Goal: Navigation & Orientation: Find specific page/section

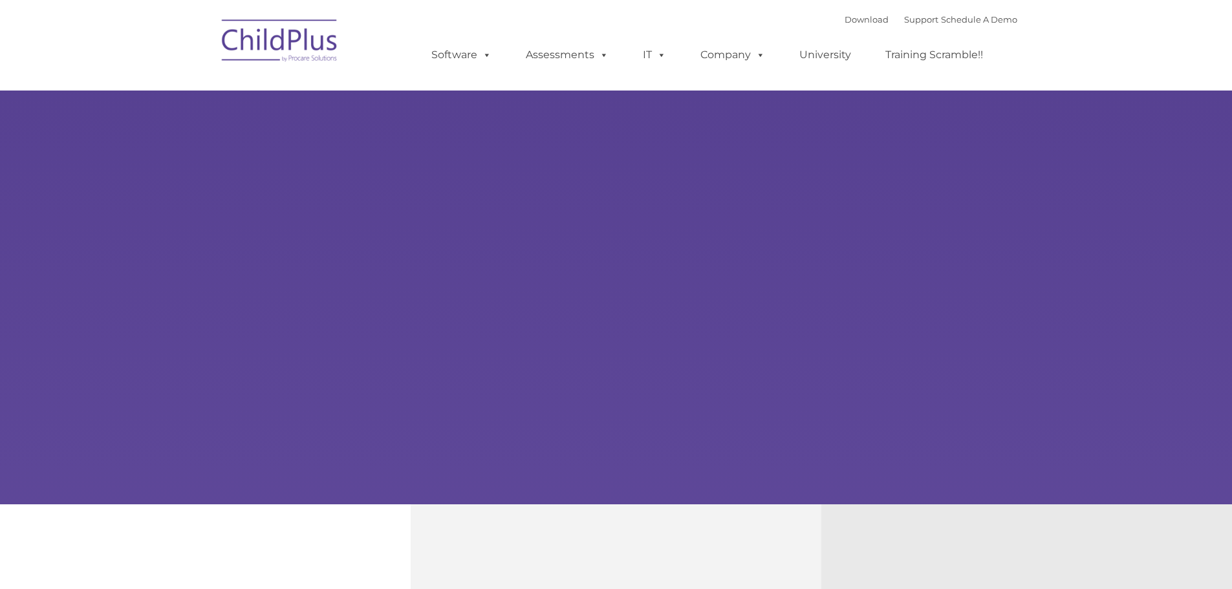
select select "MEDIUM"
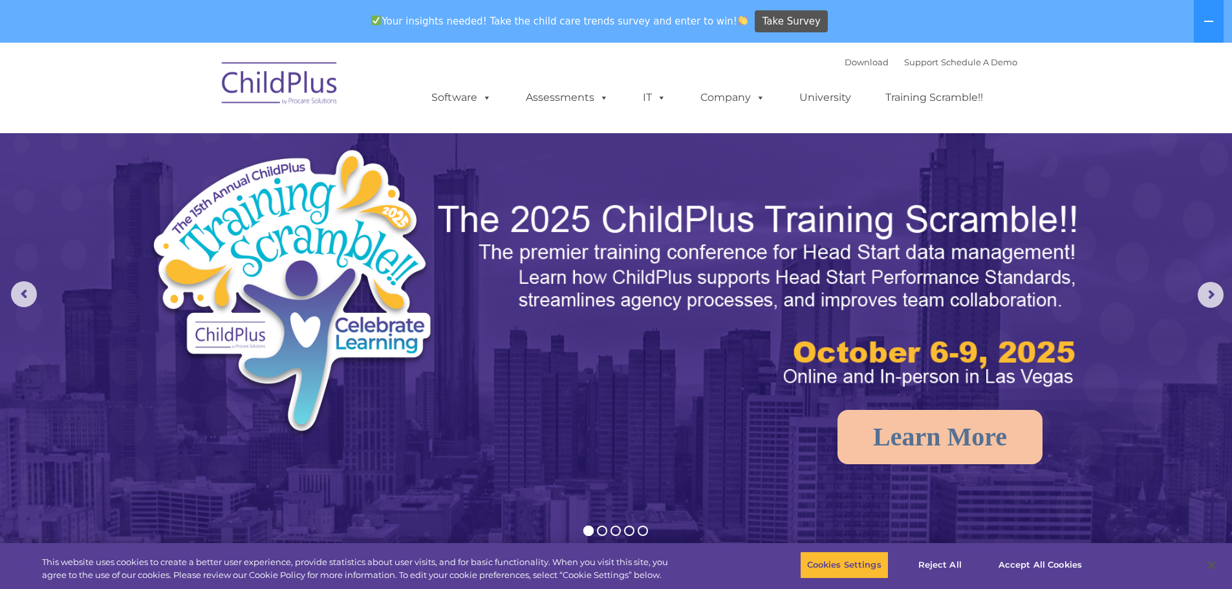
click at [303, 81] on img at bounding box center [279, 85] width 129 height 65
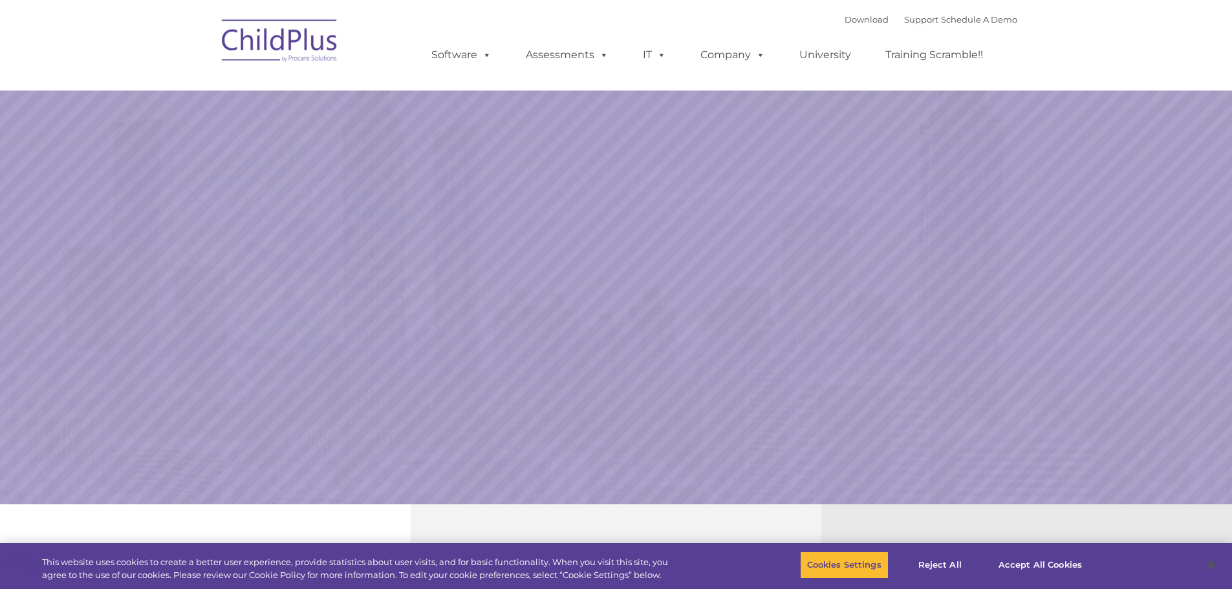
select select "MEDIUM"
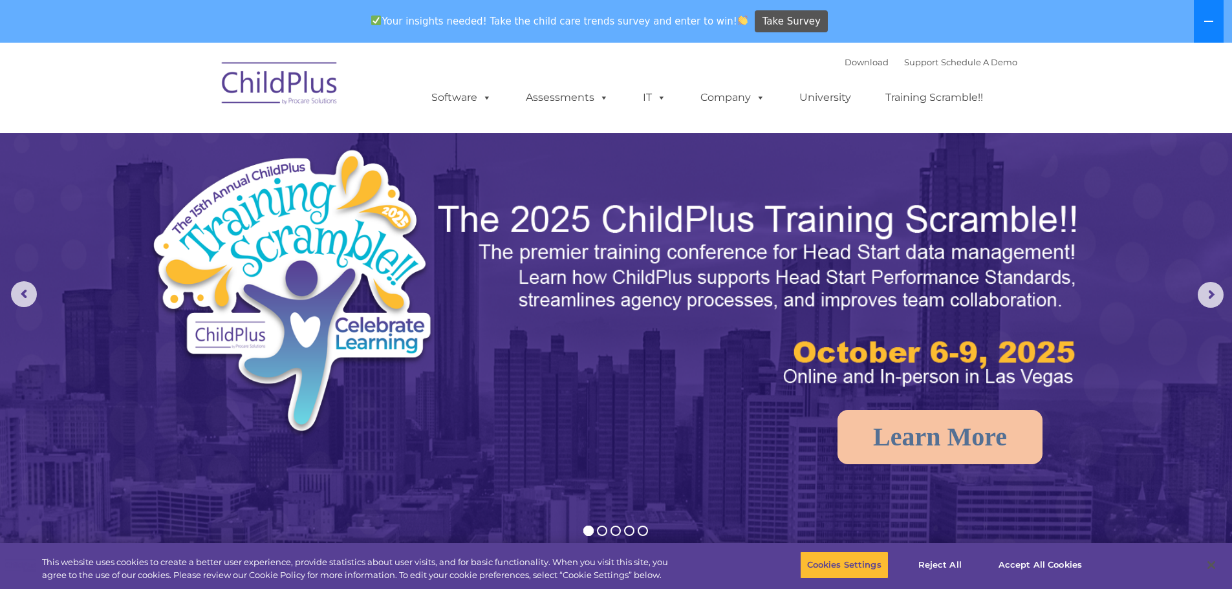
click at [1211, 25] on icon at bounding box center [1209, 21] width 10 height 10
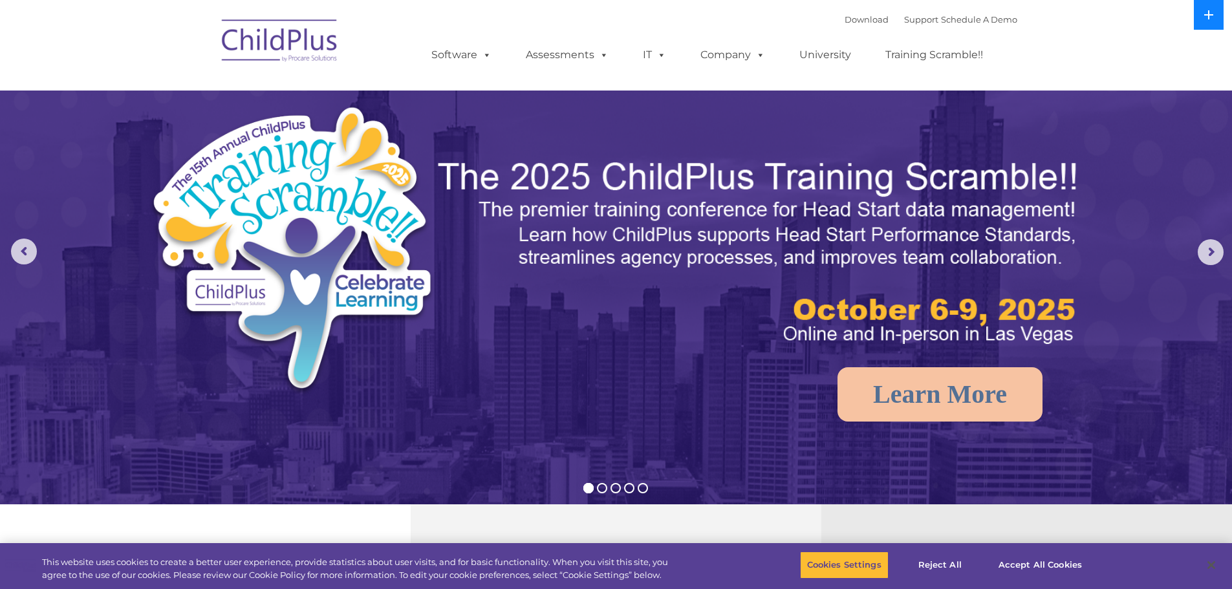
click at [1211, 25] on button at bounding box center [1209, 15] width 30 height 30
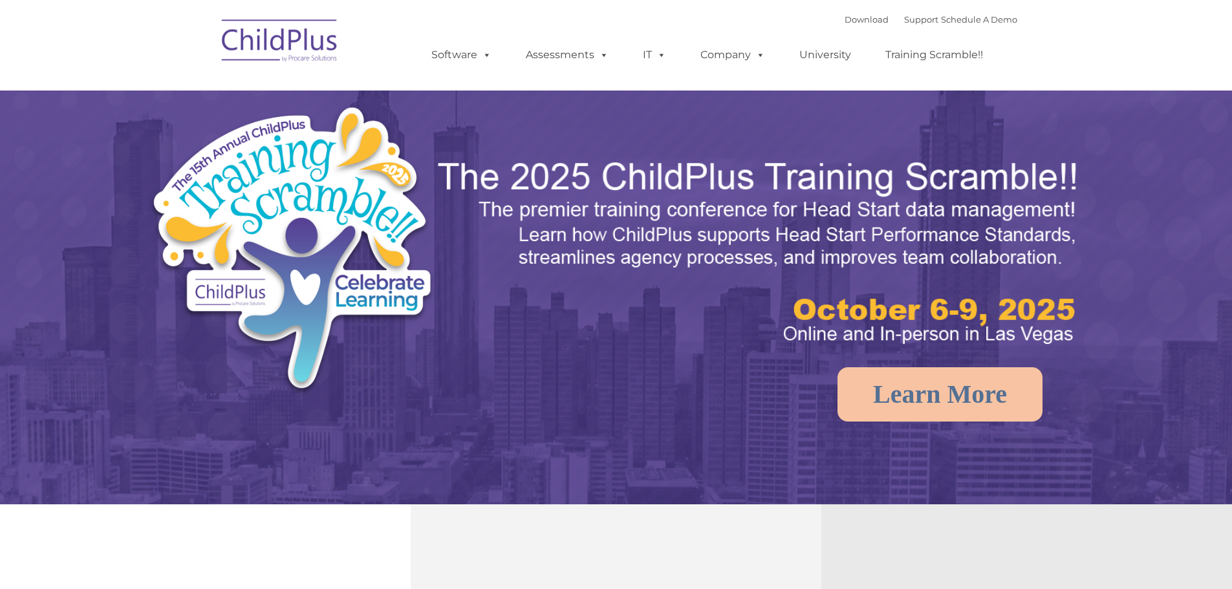
select select "MEDIUM"
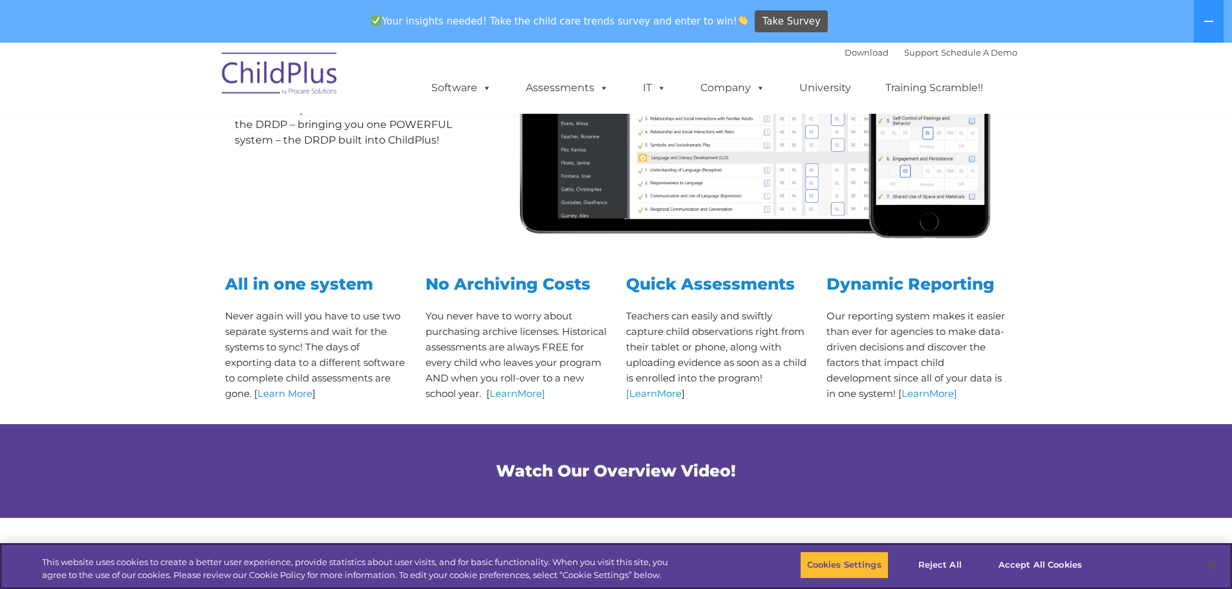
scroll to position [394, 0]
